Goal: Information Seeking & Learning: Learn about a topic

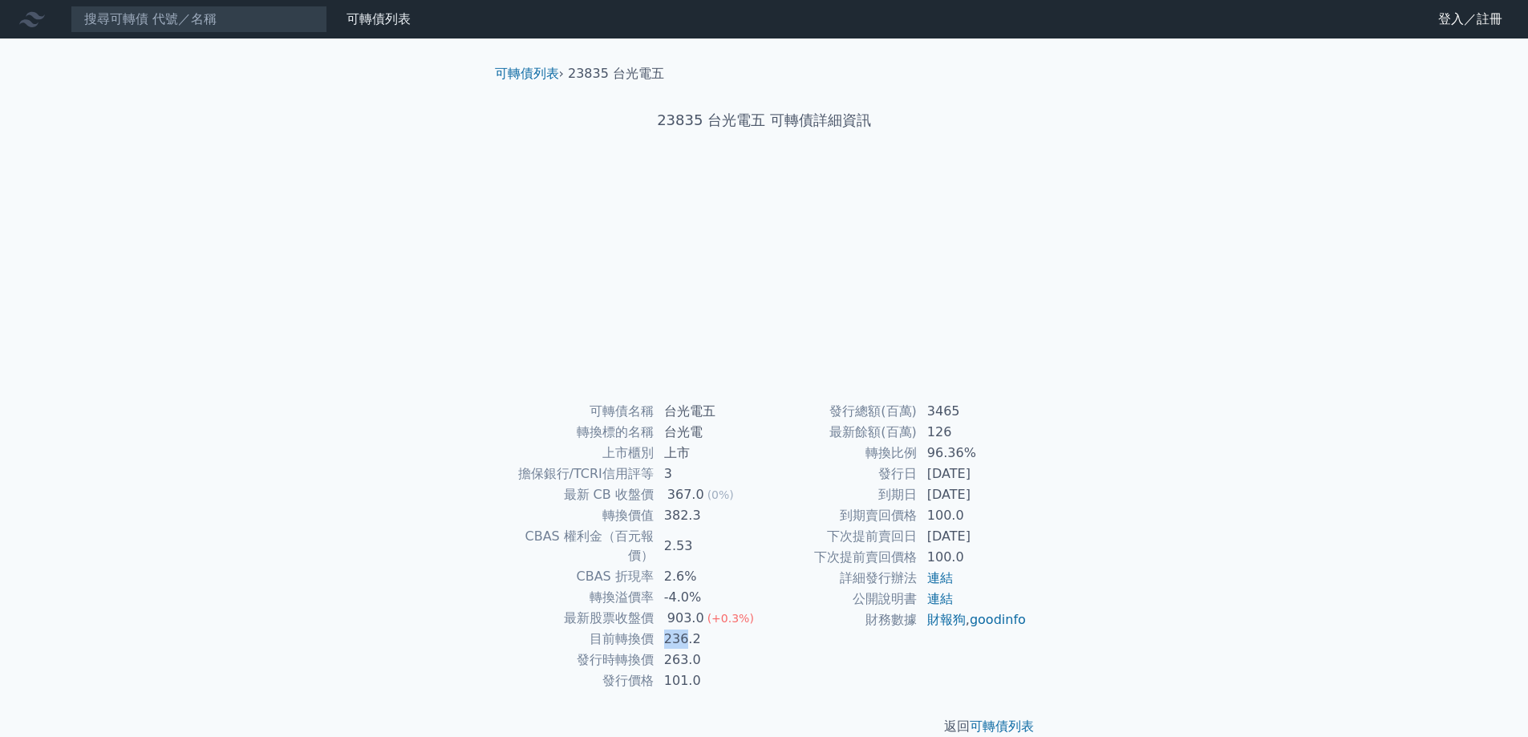
drag, startPoint x: 666, startPoint y: 622, endPoint x: 685, endPoint y: 621, distance: 18.5
click at [685, 629] on td "236.2" at bounding box center [709, 639] width 110 height 21
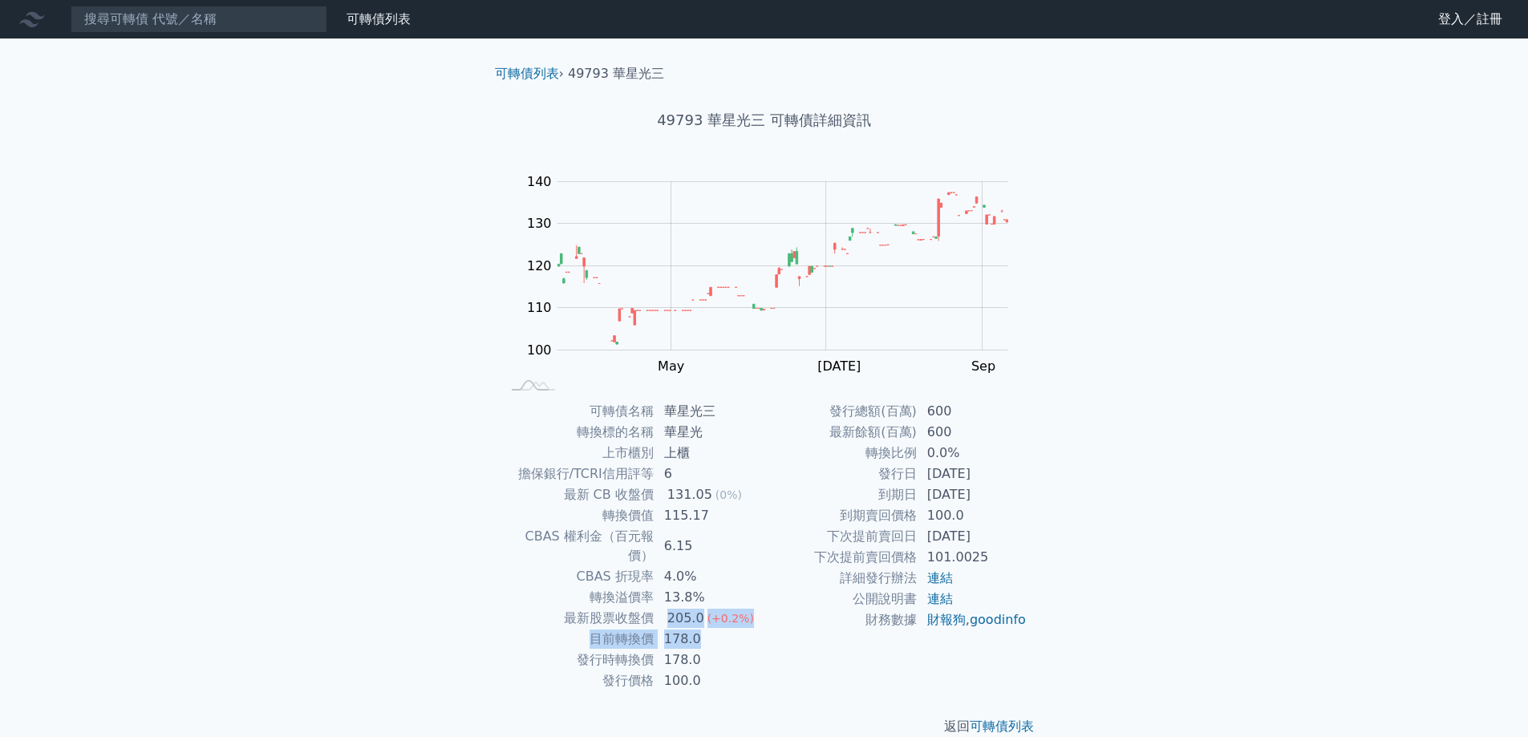
drag, startPoint x: 664, startPoint y: 605, endPoint x: 702, endPoint y: 621, distance: 41.0
click at [702, 621] on tbody "可轉債名稱 華星光三 轉換標的名稱 華星光 上市櫃別 上櫃 擔保銀行/TCRI信用評等 6 最新 CB 收盤價 131.05 (0%) 轉換價值 115.17…" at bounding box center [632, 546] width 263 height 290
click at [698, 629] on td "178.0" at bounding box center [709, 639] width 110 height 21
click at [946, 577] on link "連結" at bounding box center [940, 577] width 26 height 15
drag, startPoint x: 700, startPoint y: 625, endPoint x: 741, endPoint y: 632, distance: 41.4
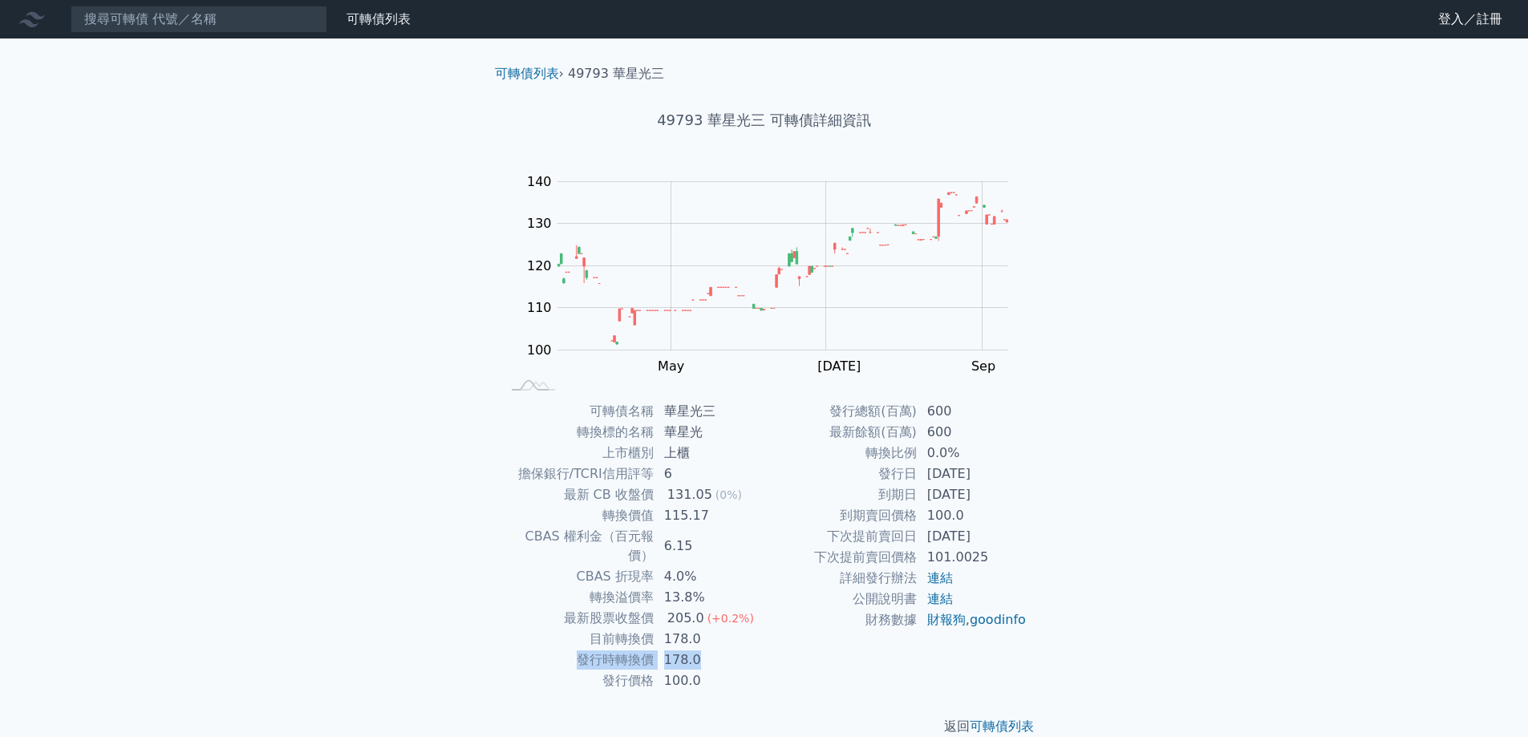
click at [741, 632] on tbody "可轉債名稱 華星光三 轉換標的名稱 華星光 上市櫃別 上櫃 擔保銀行/TCRI信用評等 6 最新 CB 收盤價 131.05 (0%) 轉換價值 115.17…" at bounding box center [632, 546] width 263 height 290
click at [741, 650] on td "178.0" at bounding box center [709, 660] width 110 height 21
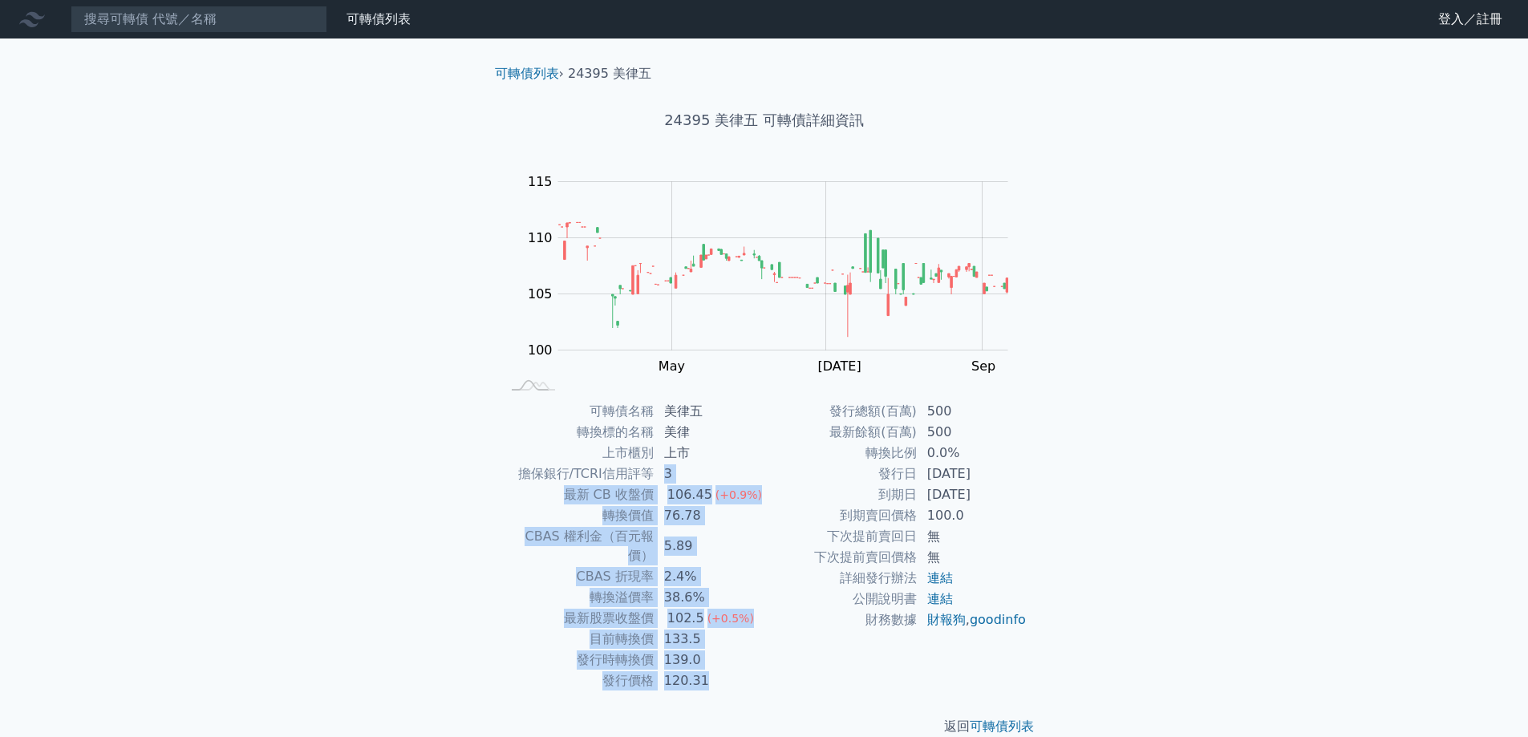
drag, startPoint x: 666, startPoint y: 475, endPoint x: 1031, endPoint y: 455, distance: 365.4
click at [1031, 455] on div "可轉債名稱 美律五 轉換標的名稱 美律 上市櫃別 上市 擔保銀行/TCRI信用評等 3 最新 CB 收盤價 106.45 (+0.9%) 轉換價值 76.78…" at bounding box center [764, 546] width 565 height 290
click at [1001, 566] on td "無" at bounding box center [972, 557] width 110 height 21
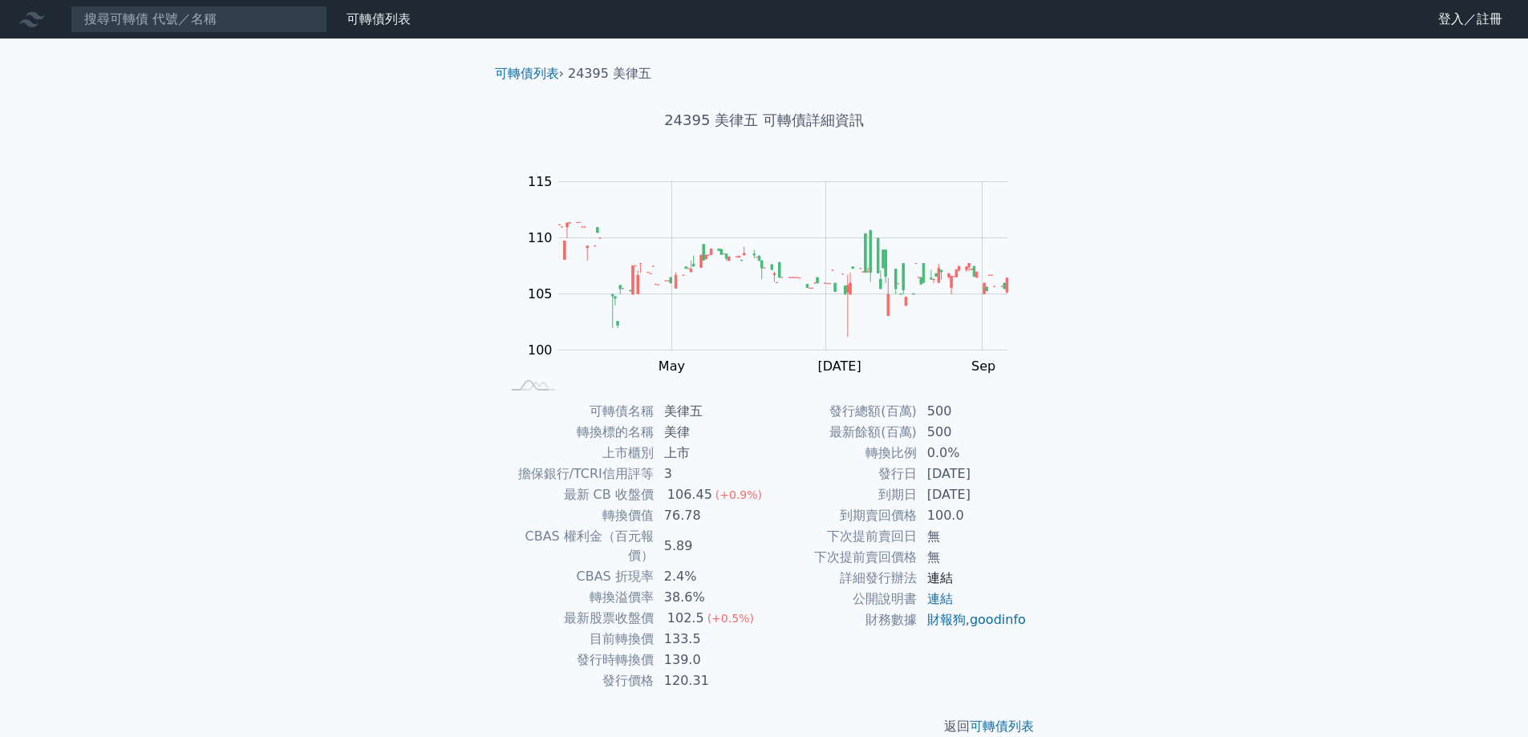
click at [947, 577] on link "連結" at bounding box center [940, 577] width 26 height 15
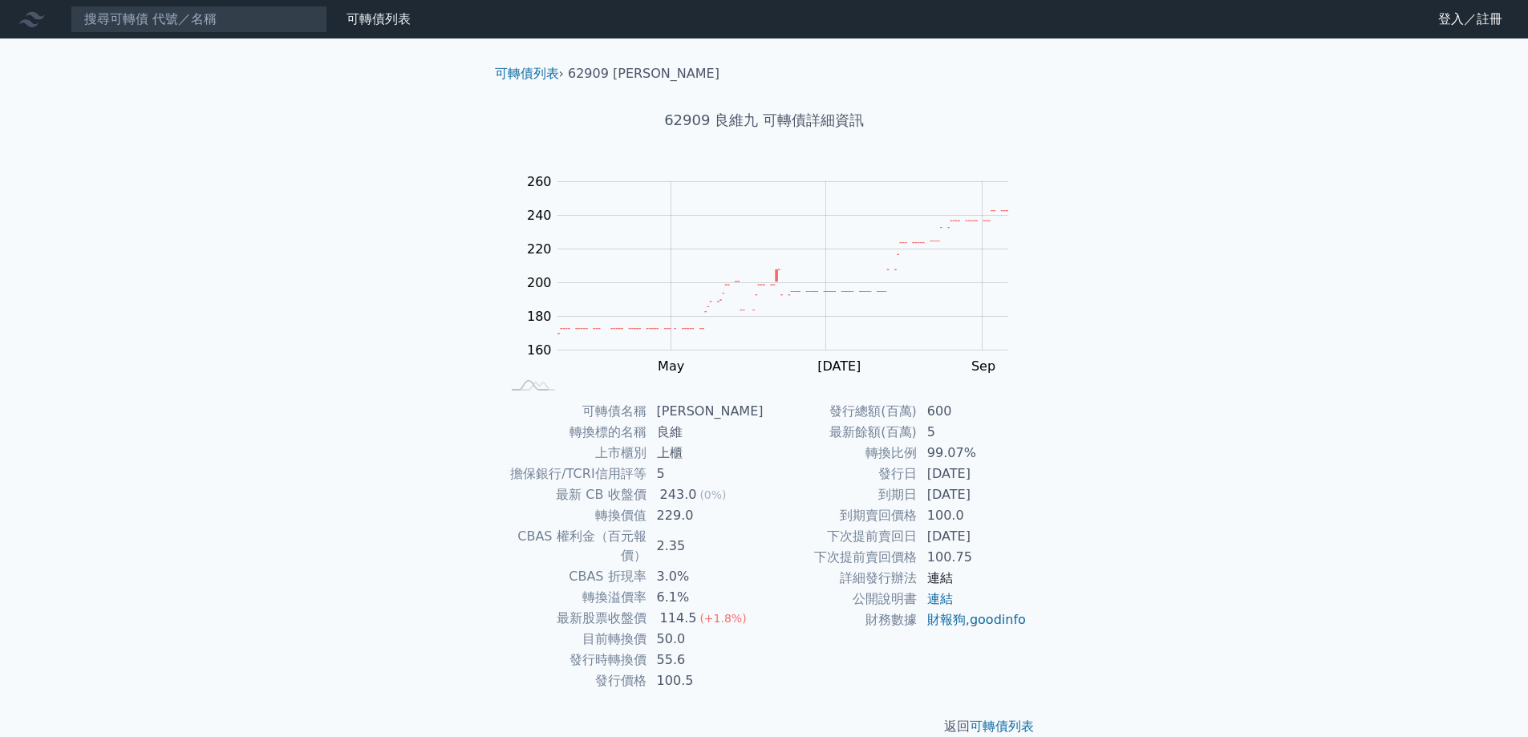
click at [941, 582] on link "連結" at bounding box center [940, 577] width 26 height 15
click at [974, 571] on td "連結" at bounding box center [972, 578] width 110 height 21
click at [942, 601] on link "連結" at bounding box center [940, 598] width 26 height 15
drag, startPoint x: 659, startPoint y: 638, endPoint x: 700, endPoint y: 641, distance: 41.0
click at [700, 650] on td "55.6" at bounding box center [705, 660] width 117 height 21
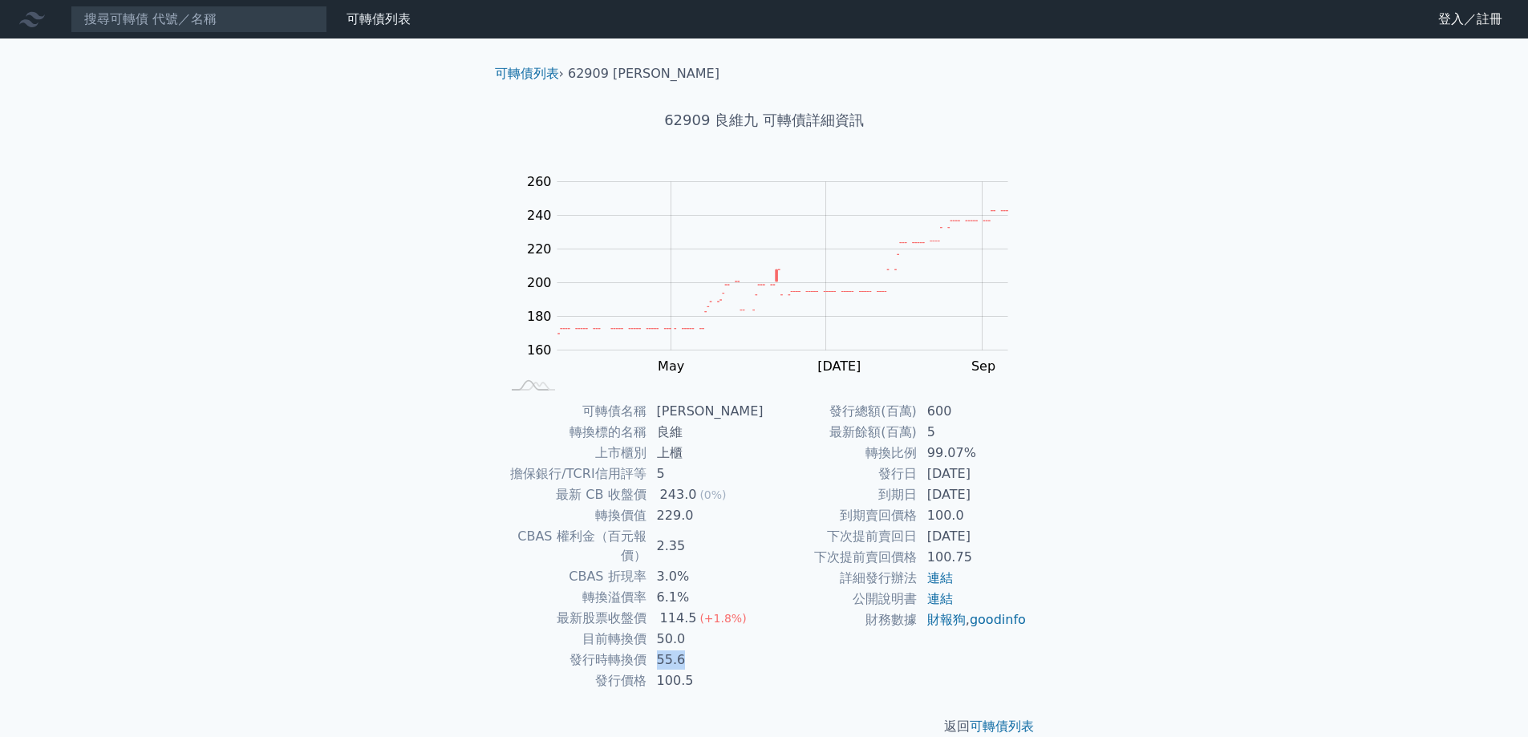
click at [700, 650] on td "55.6" at bounding box center [705, 660] width 117 height 21
drag, startPoint x: 662, startPoint y: 638, endPoint x: 690, endPoint y: 639, distance: 28.1
click at [690, 650] on td "55.6" at bounding box center [705, 660] width 117 height 21
click at [940, 581] on link "連結" at bounding box center [940, 577] width 26 height 15
click at [1209, 289] on div "可轉債列表 財務數據 可轉債列表 財務數據 登入／註冊 登入／註冊 可轉債列表 › 27323 六角三 27323 六角三 可轉債詳細資訊 Zoom Out …" at bounding box center [764, 381] width 1528 height 762
